Goal: Transaction & Acquisition: Book appointment/travel/reservation

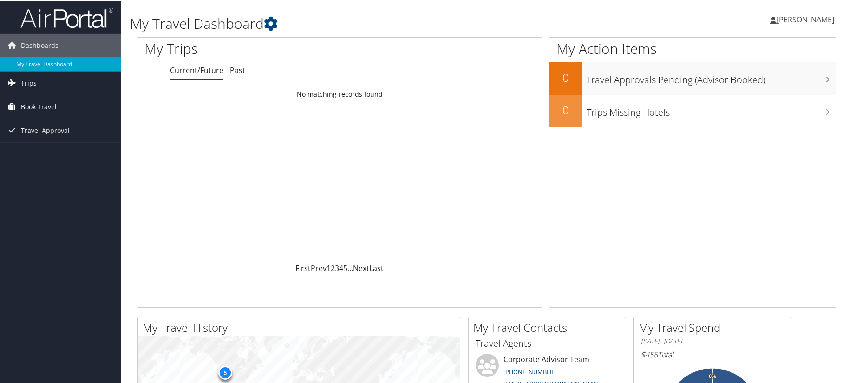
click at [36, 107] on span "Book Travel" at bounding box center [39, 105] width 36 height 23
click at [31, 105] on span "Book Travel" at bounding box center [39, 105] width 36 height 23
click at [34, 153] on link "Book/Manage Online Trips" at bounding box center [60, 152] width 121 height 14
